Goal: Transaction & Acquisition: Purchase product/service

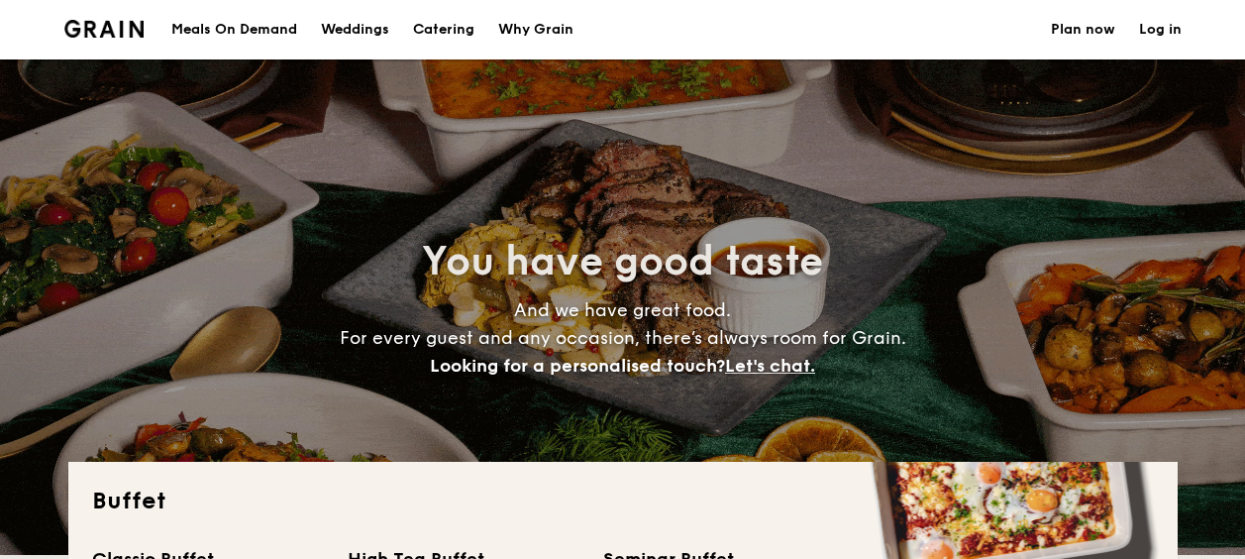
select select
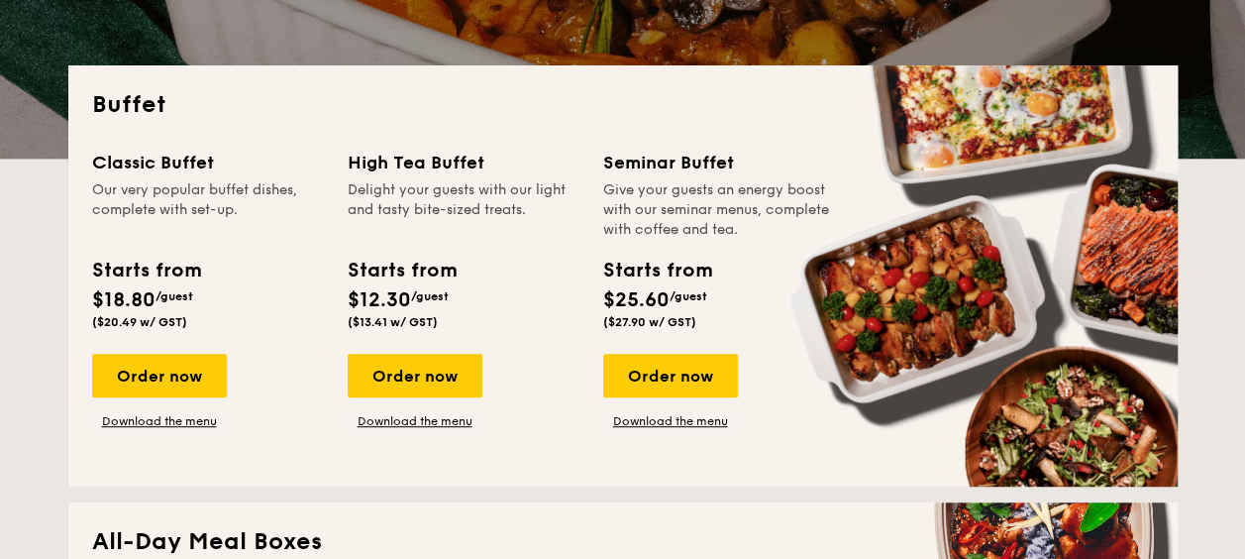
scroll to position [694, 0]
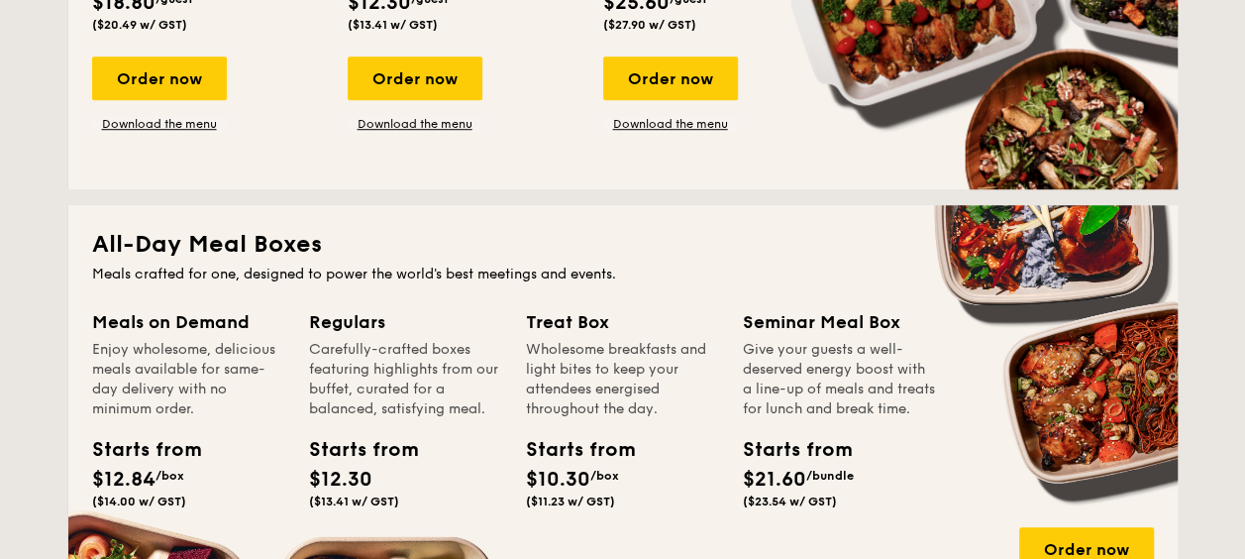
drag, startPoint x: 742, startPoint y: 313, endPoint x: 880, endPoint y: 477, distance: 213.8
click at [880, 477] on div "Seminar Meal Box Give your guests a well-deserved energy boost with a line-up o…" at bounding box center [839, 412] width 193 height 208
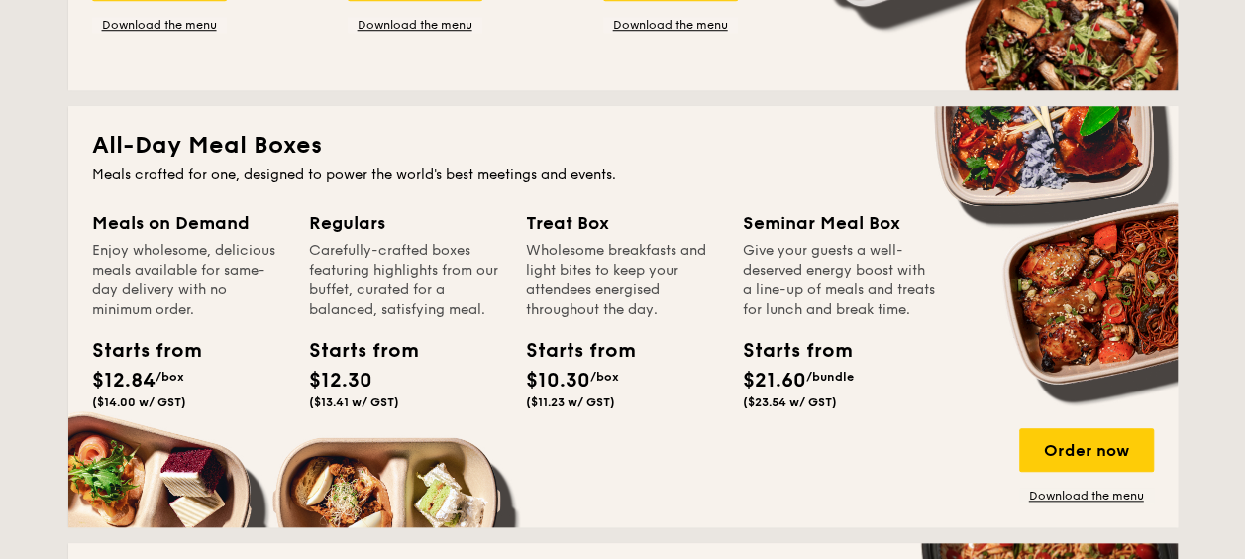
scroll to position [892, 0]
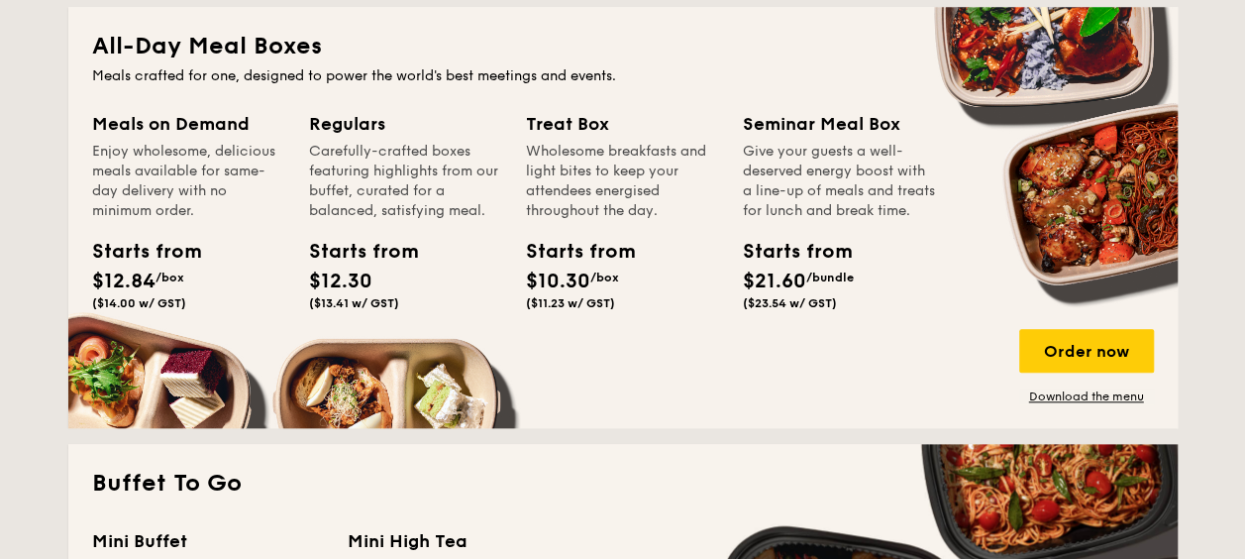
click at [800, 310] on span "($23.54 w/ GST)" at bounding box center [790, 303] width 94 height 14
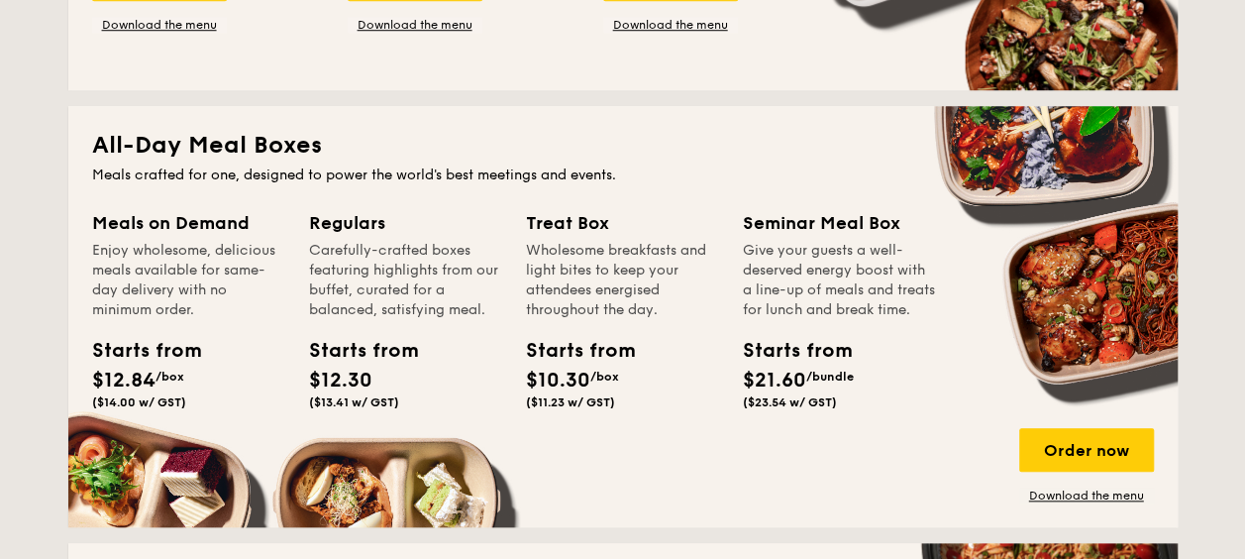
click at [808, 366] on div "Starts from" at bounding box center [787, 351] width 89 height 30
click at [1057, 499] on link "Download the menu" at bounding box center [1086, 495] width 135 height 16
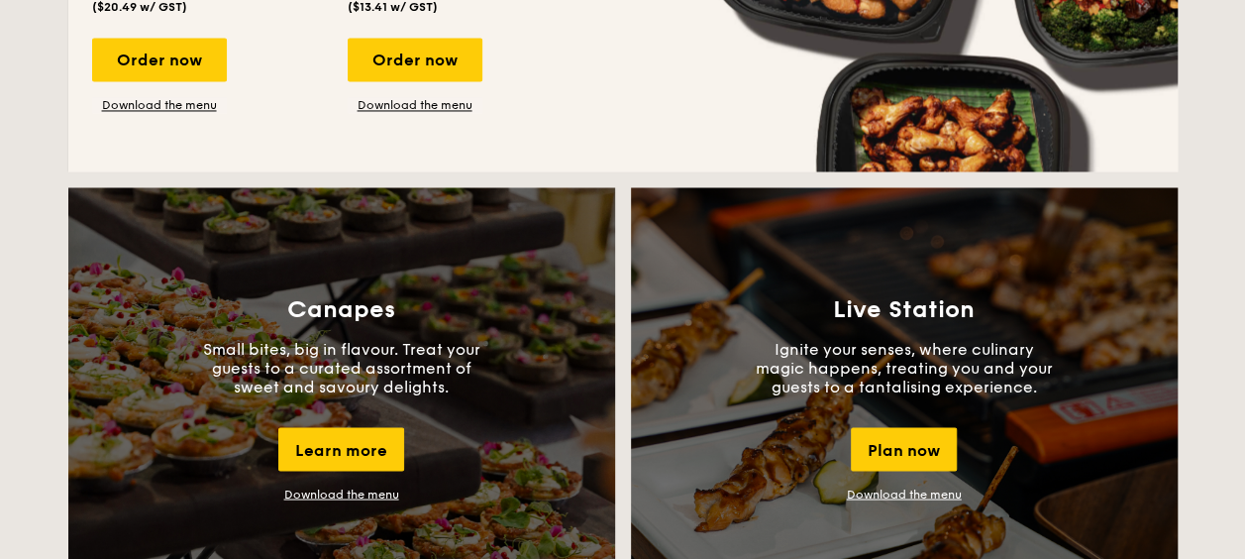
scroll to position [1189, 0]
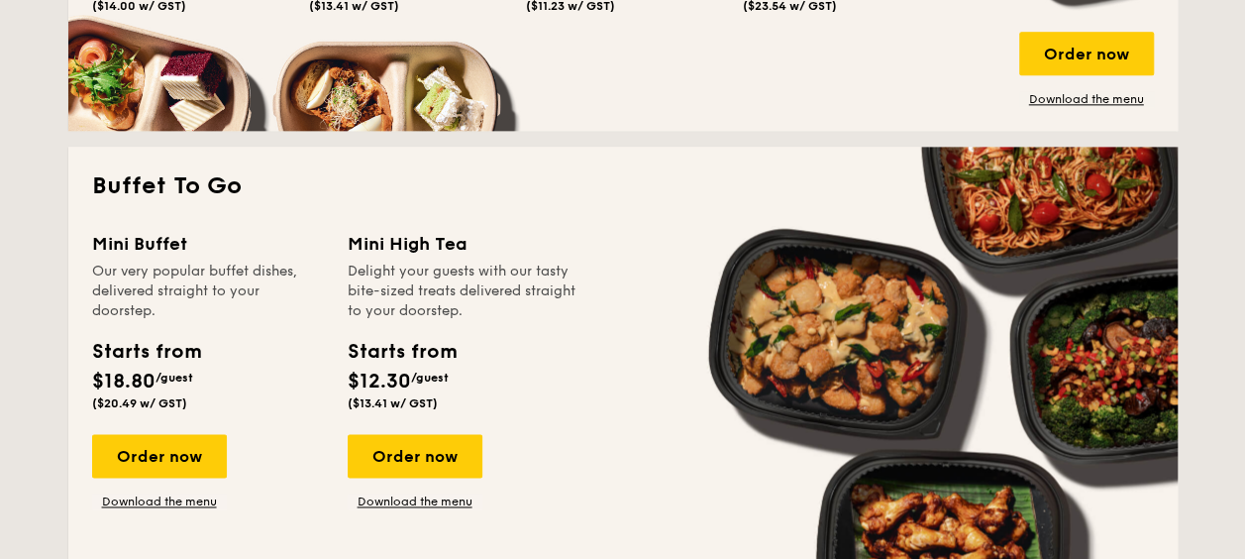
drag, startPoint x: 466, startPoint y: 291, endPoint x: 474, endPoint y: 531, distance: 239.9
click at [474, 531] on div "Mini Buffet Our very popular buffet dishes, delivered straight to your doorstep…" at bounding box center [623, 387] width 1062 height 314
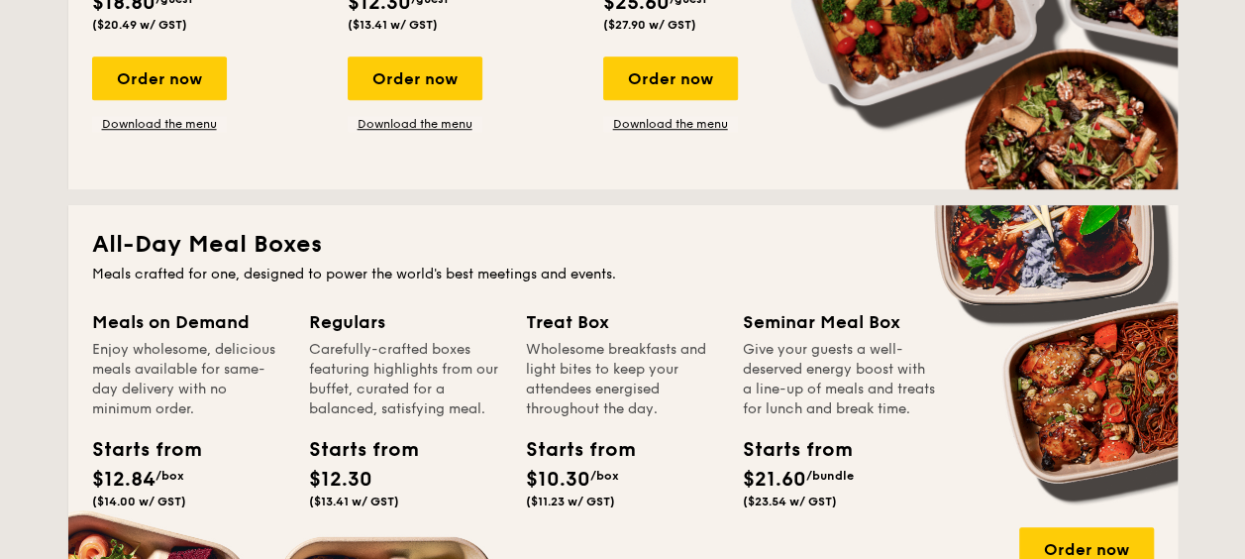
scroll to position [793, 0]
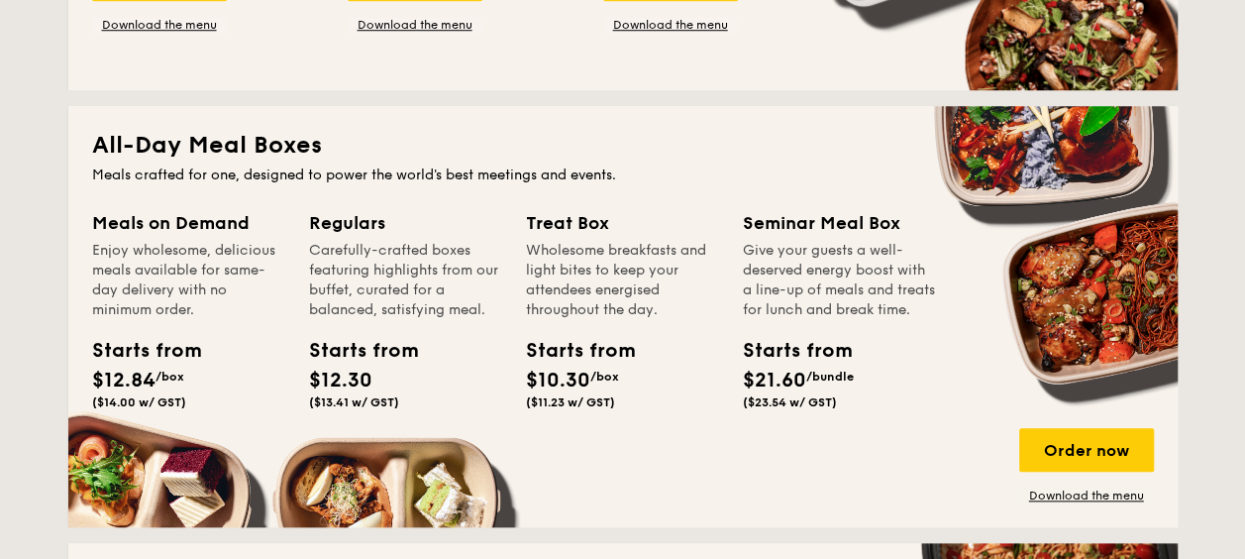
click at [588, 386] on span "$10.30" at bounding box center [558, 381] width 64 height 24
drag, startPoint x: 563, startPoint y: 378, endPoint x: 649, endPoint y: 388, distance: 86.8
click at [649, 388] on div "Starts from $10.30 /box ($11.23 w/ GST)" at bounding box center [622, 376] width 209 height 81
click at [649, 387] on div "Starts from $10.30 /box ($11.23 w/ GST)" at bounding box center [622, 376] width 209 height 81
